Goal: Find specific page/section: Find specific page/section

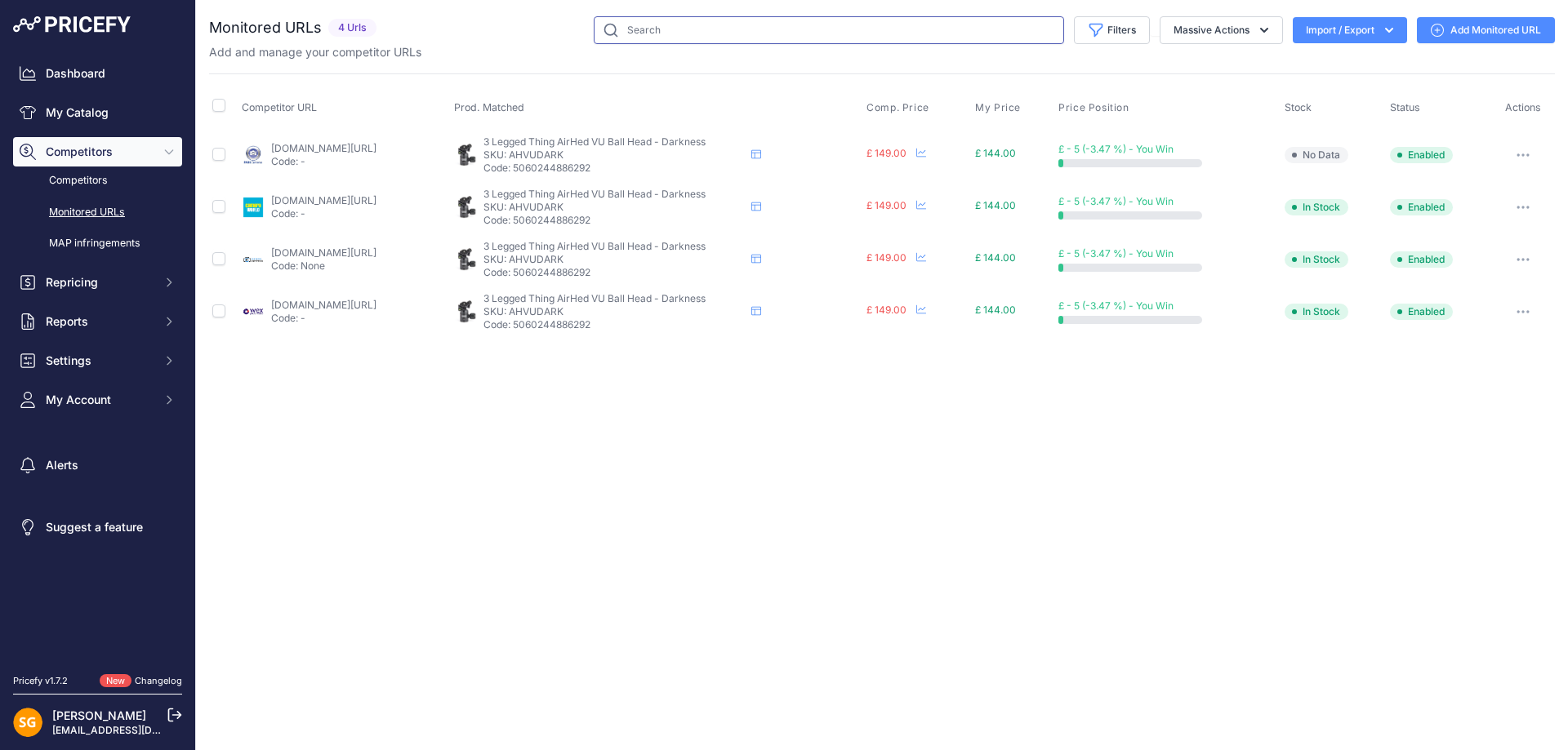
click at [667, 37] on input "text" at bounding box center [829, 30] width 470 height 28
click at [670, 32] on input "text" at bounding box center [829, 30] width 470 height 28
drag, startPoint x: 670, startPoint y: 32, endPoint x: 133, endPoint y: 104, distance: 541.8
click at [133, 104] on link "My Catalog" at bounding box center [97, 112] width 169 height 29
